Goal: Task Accomplishment & Management: Manage account settings

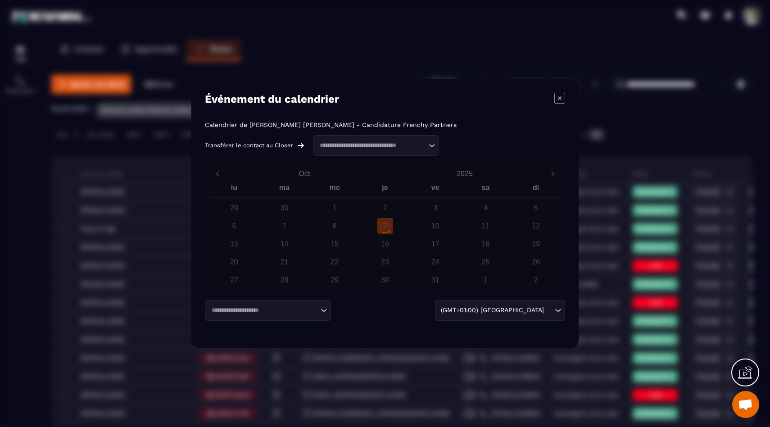
scroll to position [157, 0]
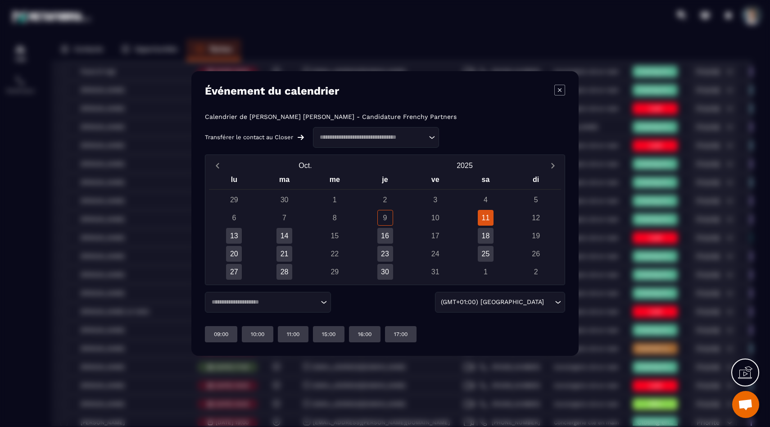
click at [166, 177] on div "Modal window" at bounding box center [385, 213] width 770 height 427
click at [134, 193] on div "Modal window" at bounding box center [385, 213] width 770 height 427
click at [560, 92] on icon "Modal window" at bounding box center [559, 90] width 11 height 11
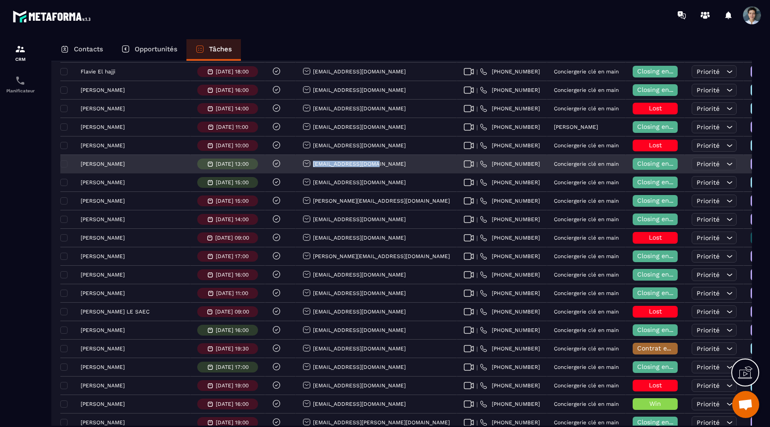
drag, startPoint x: 347, startPoint y: 163, endPoint x: 276, endPoint y: 165, distance: 71.2
click at [296, 165] on div "[EMAIL_ADDRESS][DOMAIN_NAME]" at bounding box center [376, 164] width 161 height 18
copy p "[EMAIL_ADDRESS][DOMAIN_NAME]"
drag, startPoint x: 451, startPoint y: 165, endPoint x: 404, endPoint y: 165, distance: 46.8
click at [457, 165] on div "| [PHONE_NUMBER]" at bounding box center [502, 164] width 90 height 18
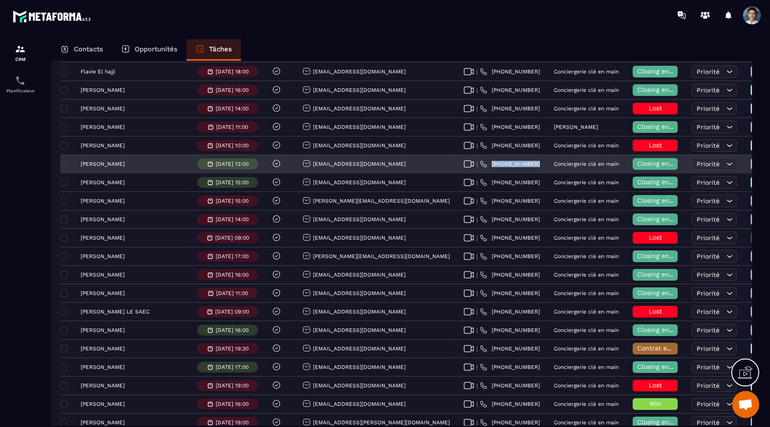
copy p "[PHONE_NUMBER]"
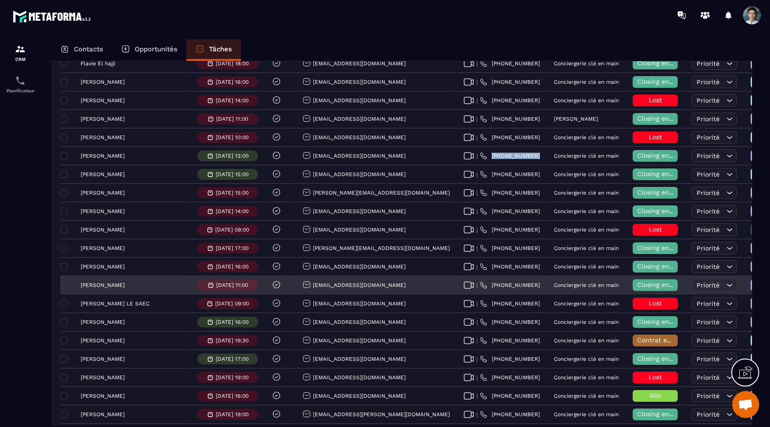
scroll to position [169, 0]
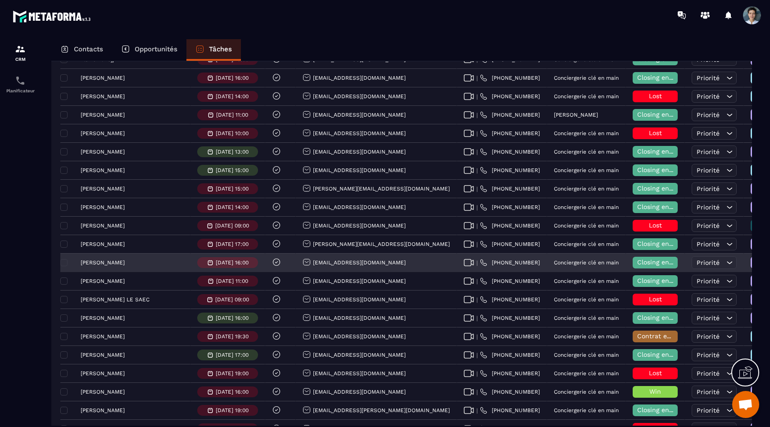
click at [107, 264] on p "[PERSON_NAME]" at bounding box center [103, 262] width 44 height 6
